Goal: Information Seeking & Learning: Check status

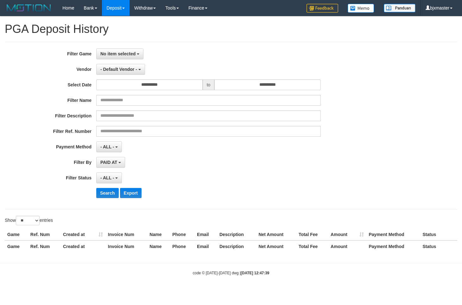
select select
select select "**"
select select
select select "**"
click at [138, 56] on button "No item selected" at bounding box center [119, 53] width 47 height 11
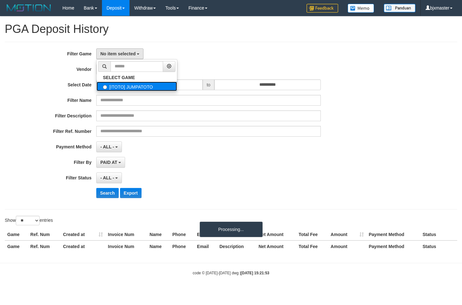
click at [137, 82] on label "[ITOTO] JUMPATOTO" at bounding box center [137, 86] width 80 height 9
select select "****"
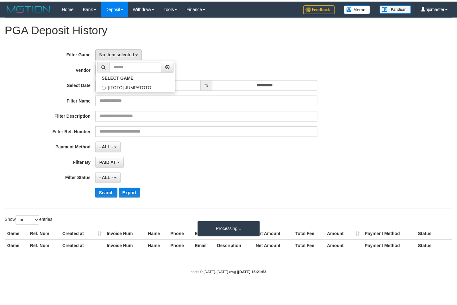
scroll to position [6, 0]
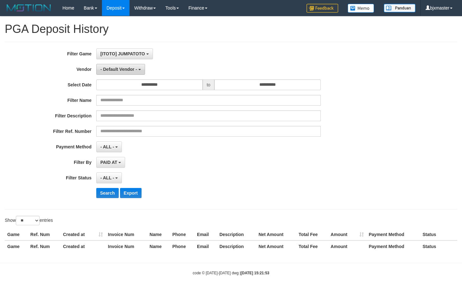
click at [127, 67] on span "- Default Vendor -" at bounding box center [118, 69] width 37 height 5
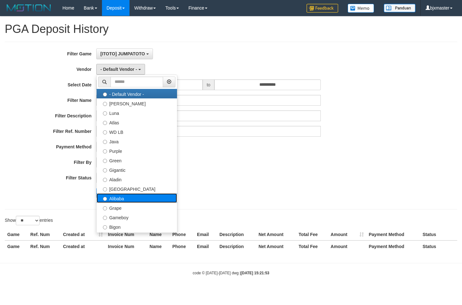
click at [143, 200] on label "Alibaba" at bounding box center [137, 197] width 80 height 9
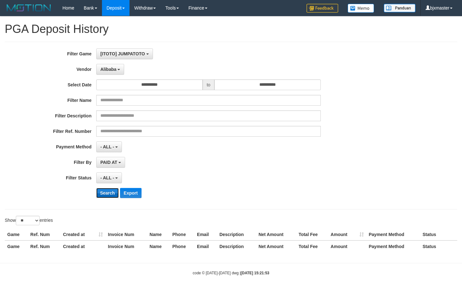
click at [108, 190] on button "Search" at bounding box center [107, 193] width 22 height 10
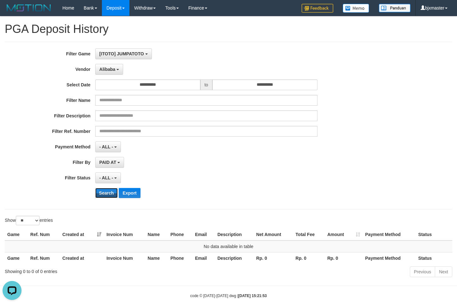
scroll to position [0, 0]
click at [101, 196] on button "Search" at bounding box center [106, 193] width 22 height 10
click at [108, 73] on button "Alibaba" at bounding box center [109, 69] width 28 height 11
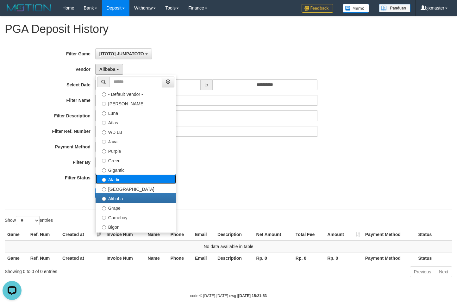
click at [118, 180] on label "Aladin" at bounding box center [136, 178] width 80 height 9
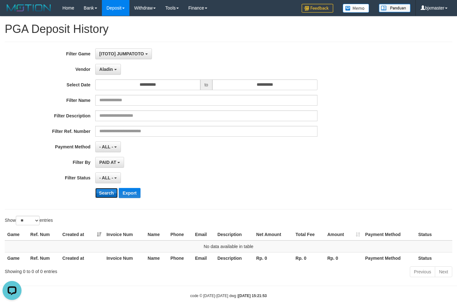
click at [102, 188] on button "Search" at bounding box center [106, 193] width 22 height 10
click at [276, 167] on div "PAID AT PAID AT CREATED AT" at bounding box center [206, 162] width 222 height 11
drag, startPoint x: 276, startPoint y: 167, endPoint x: 234, endPoint y: 166, distance: 41.5
click at [234, 166] on div "PAID AT PAID AT CREATED AT" at bounding box center [206, 162] width 222 height 11
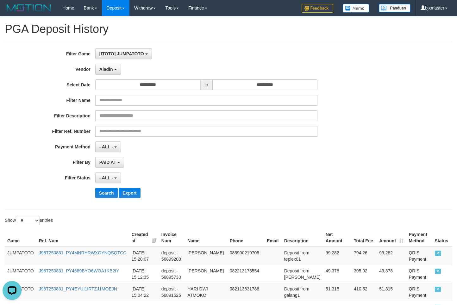
click at [234, 166] on div "PAID AT PAID AT CREATED AT" at bounding box center [206, 162] width 222 height 11
click at [113, 74] on button "Aladin" at bounding box center [108, 69] width 26 height 11
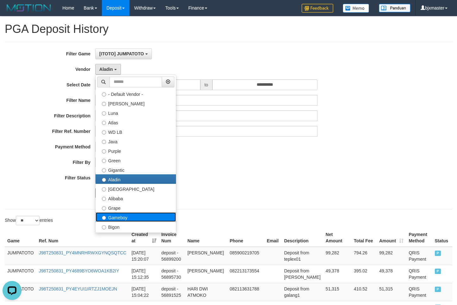
click at [125, 216] on label "Gameboy" at bounding box center [136, 216] width 80 height 9
select select "**********"
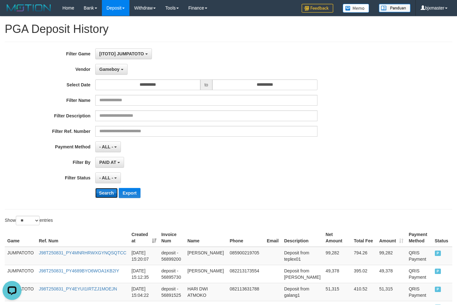
click at [108, 193] on button "Search" at bounding box center [106, 193] width 22 height 10
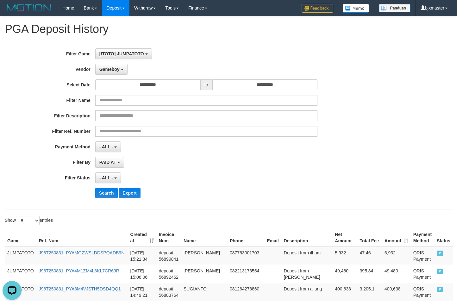
click at [287, 189] on div "Search Export" at bounding box center [238, 193] width 286 height 10
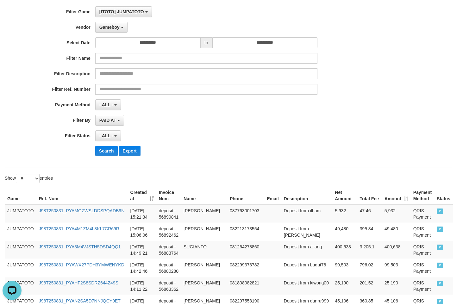
scroll to position [32, 0]
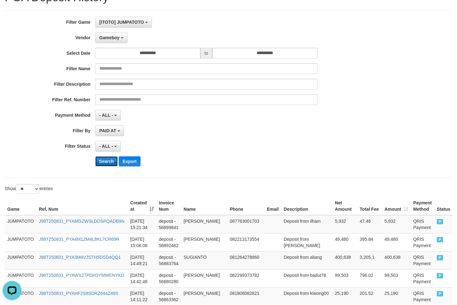
click at [103, 166] on button "Search" at bounding box center [106, 161] width 22 height 10
click at [241, 148] on div "- ALL - SELECT ALL - ALL - SELECT STATUS PENDING/UNPAID PAID CANCELED EXPIRED" at bounding box center [206, 146] width 222 height 11
click at [99, 164] on button "Search" at bounding box center [106, 161] width 22 height 10
click at [286, 159] on div "Search Export" at bounding box center [238, 161] width 286 height 10
